Goal: Transaction & Acquisition: Purchase product/service

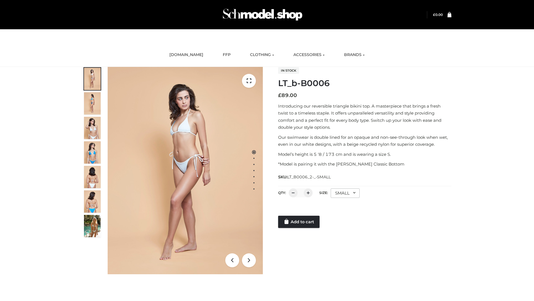
click at [299, 222] on link "Add to cart" at bounding box center [298, 221] width 41 height 12
